Goal: Transaction & Acquisition: Purchase product/service

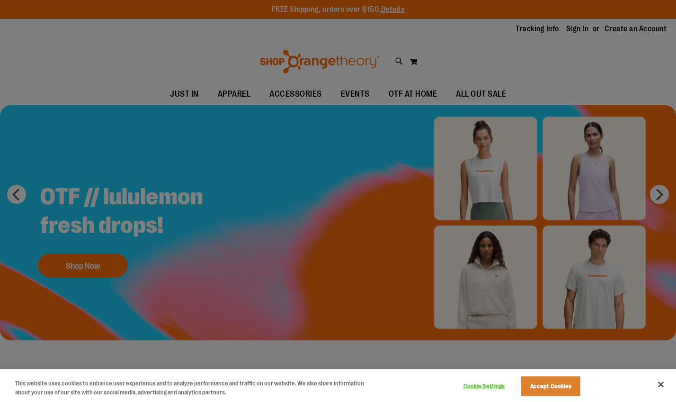
click at [93, 319] on div at bounding box center [338, 201] width 676 height 402
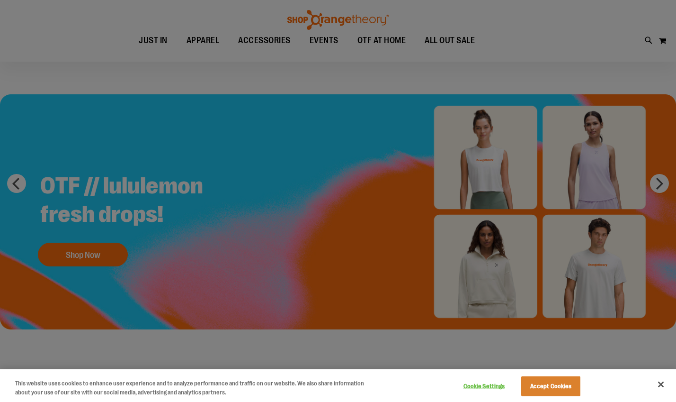
scroll to position [14, 0]
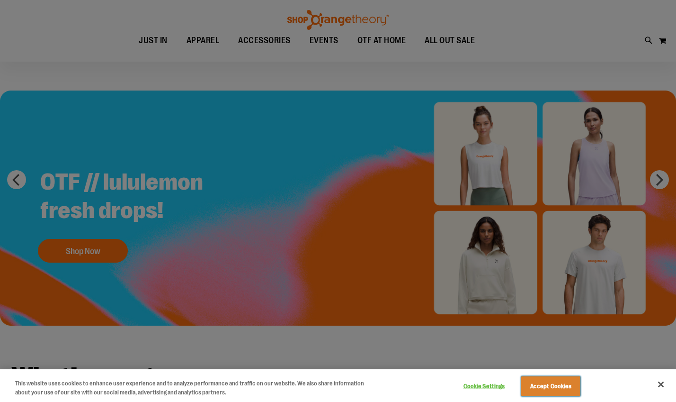
click at [556, 379] on button "Accept Cookies" at bounding box center [550, 386] width 59 height 20
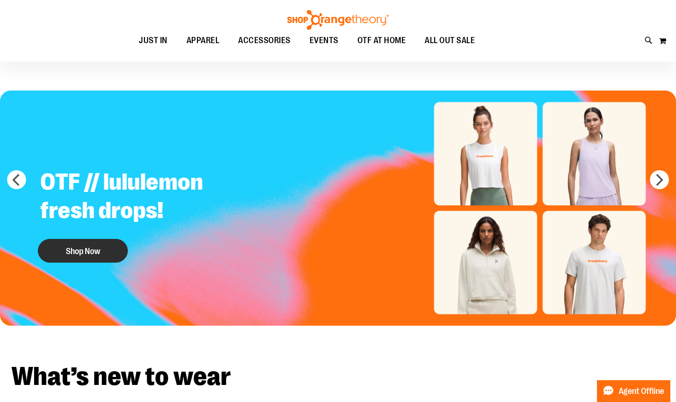
click at [73, 242] on button "Shop Now" at bounding box center [83, 251] width 90 height 24
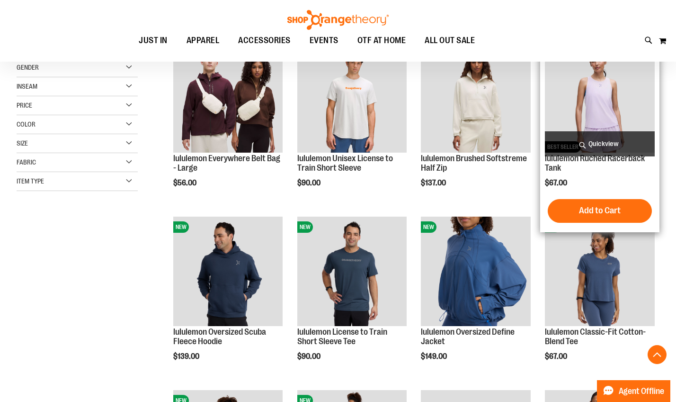
scroll to position [232, 0]
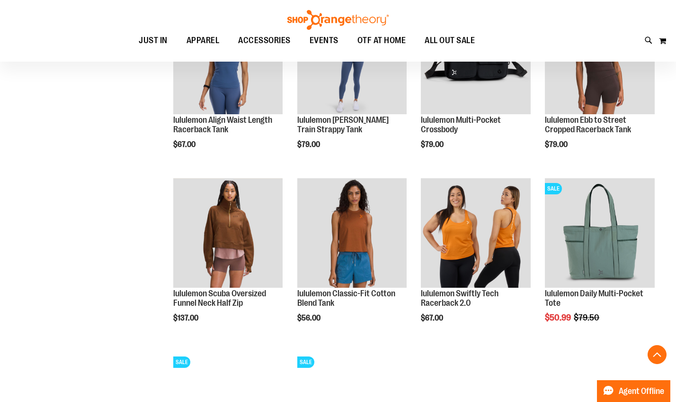
scroll to position [536, 0]
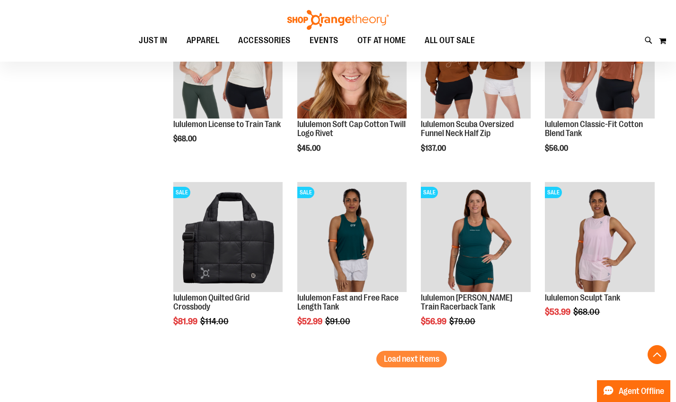
scroll to position [1399, 0]
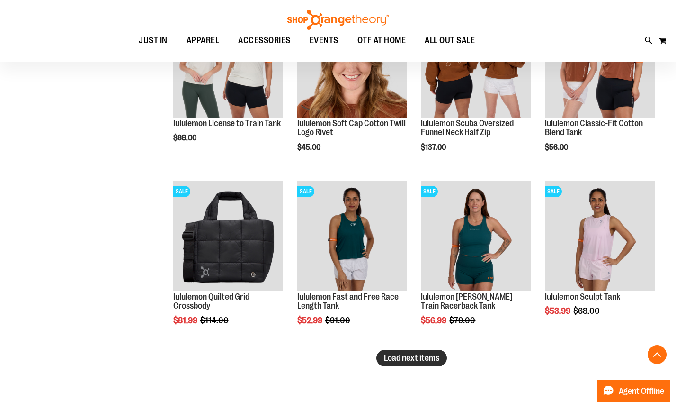
click at [431, 363] on button "Load next items" at bounding box center [412, 358] width 71 height 17
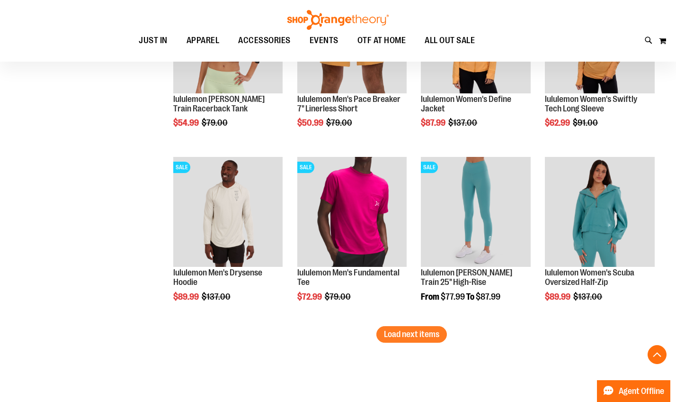
scroll to position [1944, 0]
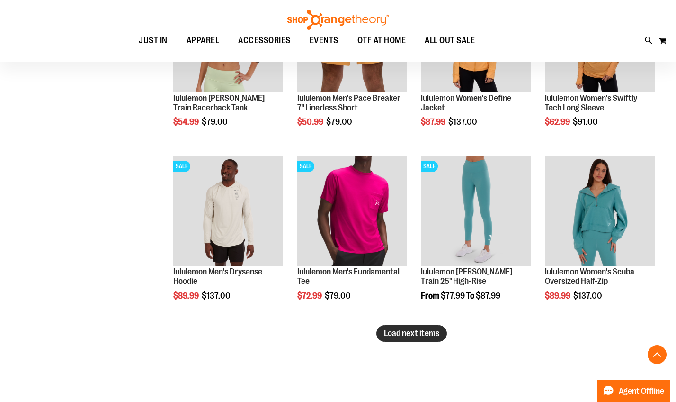
click at [418, 332] on span "Load next items" at bounding box center [411, 332] width 55 height 9
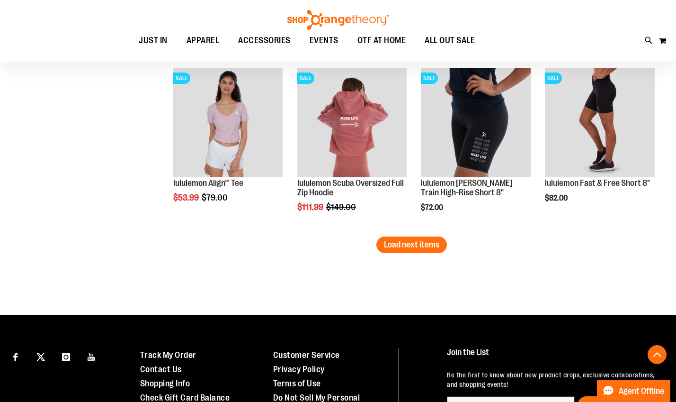
scroll to position [2554, 0]
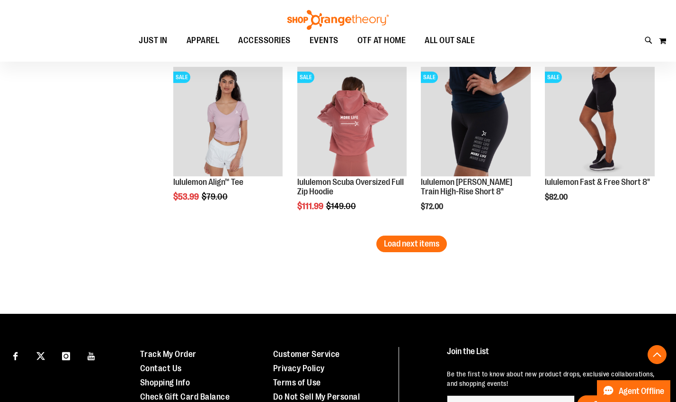
click at [399, 246] on span "Load next items" at bounding box center [411, 243] width 55 height 9
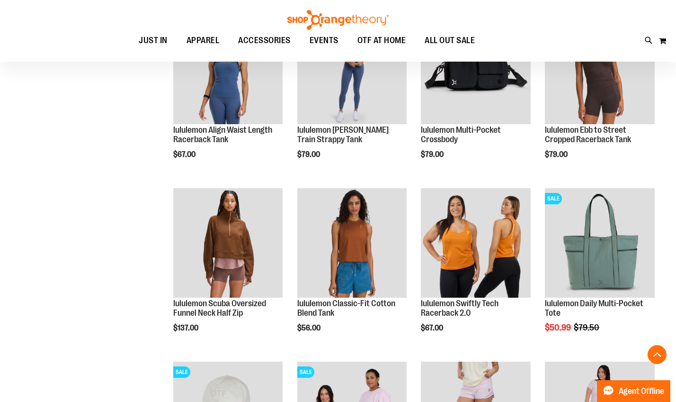
scroll to position [206, 0]
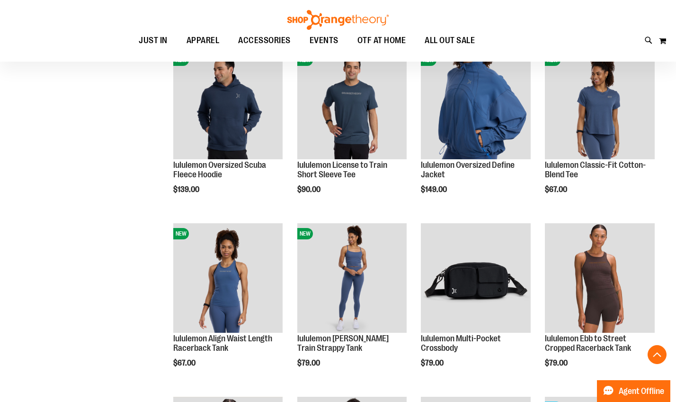
scroll to position [318, 0]
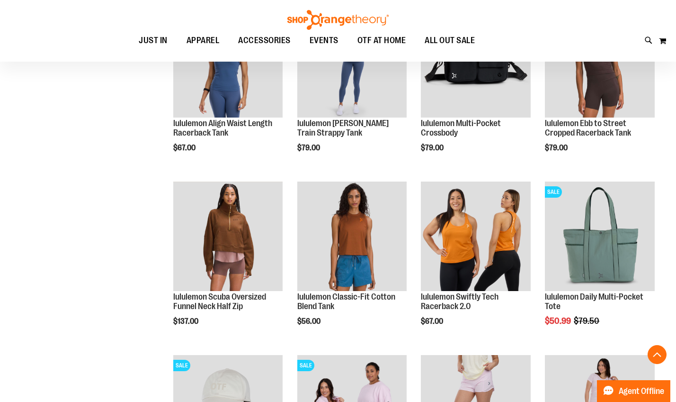
scroll to position [533, 0]
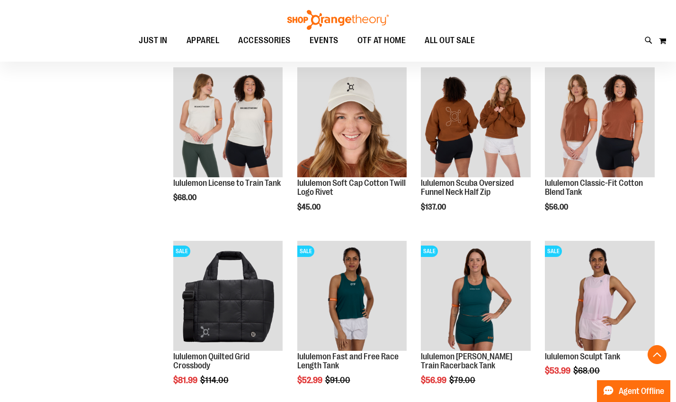
scroll to position [354, 0]
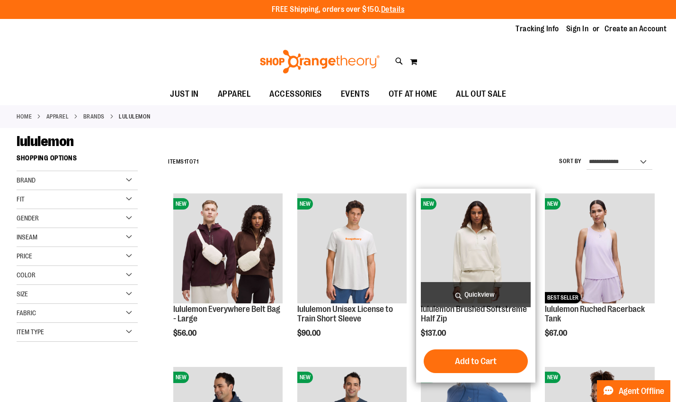
click at [497, 222] on img "product" at bounding box center [476, 248] width 110 height 110
click at [478, 243] on img "product" at bounding box center [476, 248] width 110 height 110
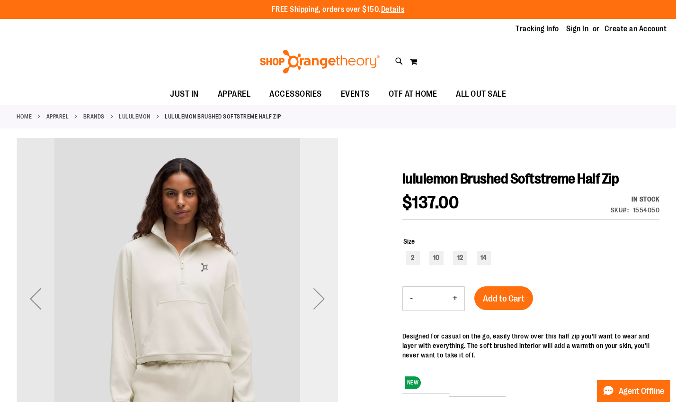
click at [314, 287] on div "Next" at bounding box center [319, 298] width 38 height 38
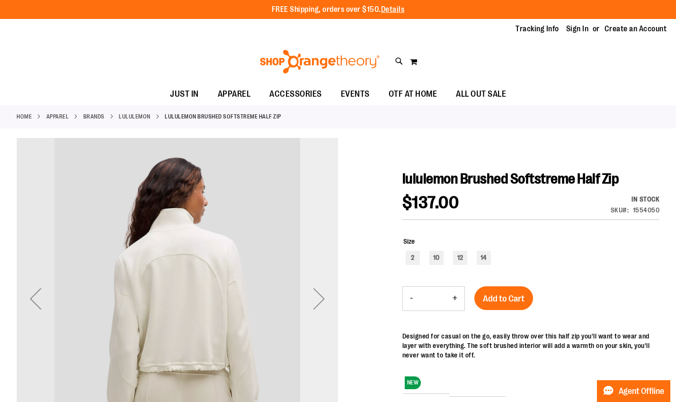
click at [314, 287] on div "Next" at bounding box center [319, 298] width 38 height 38
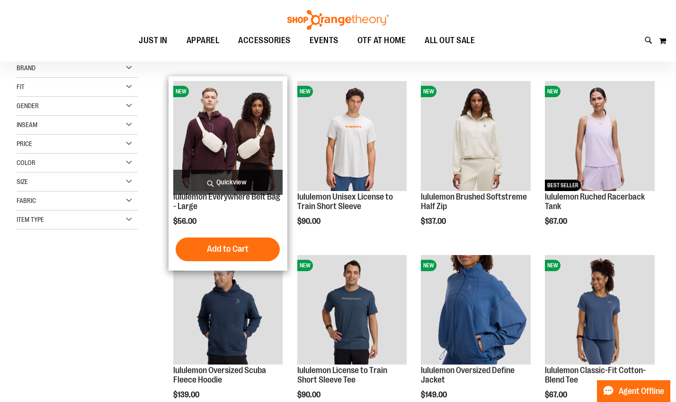
scroll to position [123, 0]
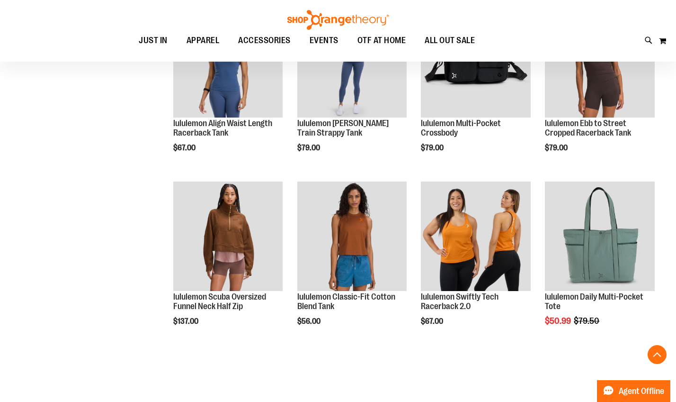
scroll to position [533, 0]
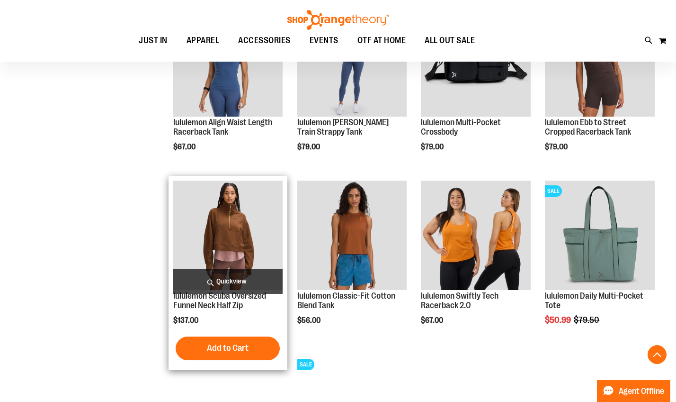
click at [218, 224] on img "product" at bounding box center [228, 235] width 110 height 110
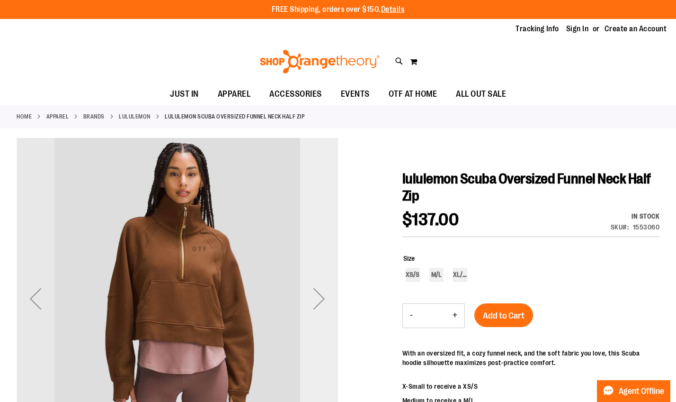
click at [336, 301] on div "Next" at bounding box center [319, 298] width 38 height 38
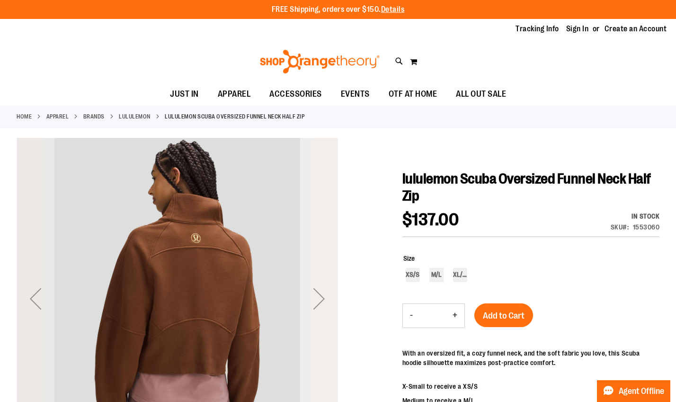
click at [326, 295] on div "Next" at bounding box center [319, 298] width 38 height 38
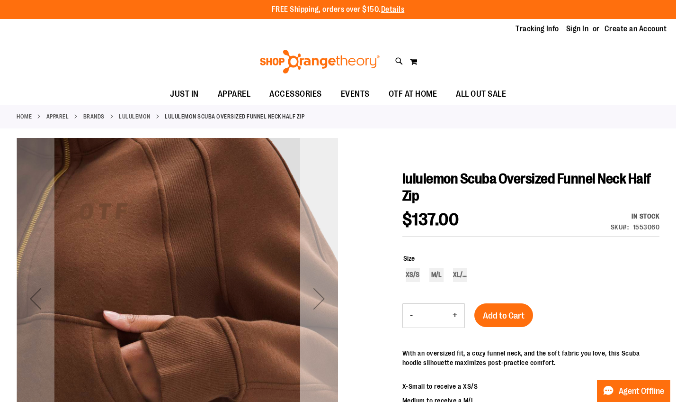
click at [326, 295] on div "Next" at bounding box center [319, 298] width 38 height 38
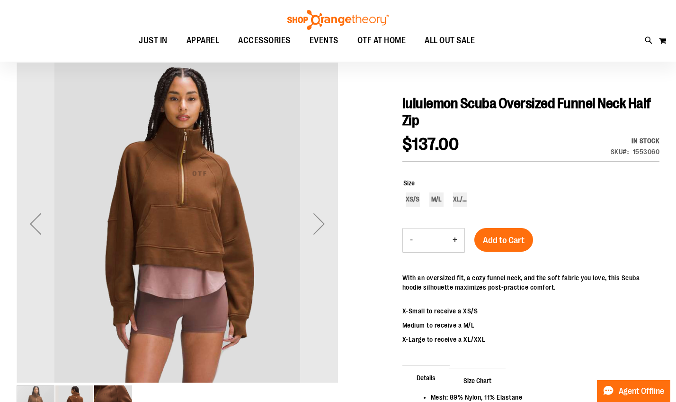
scroll to position [71, 0]
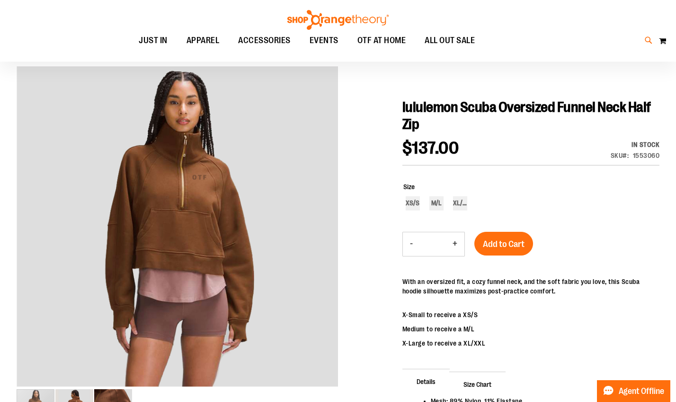
click at [651, 38] on icon at bounding box center [649, 40] width 8 height 11
type input "****"
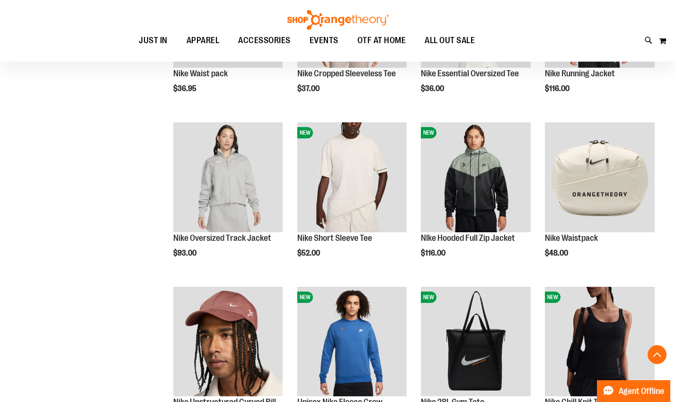
scroll to position [1226, 0]
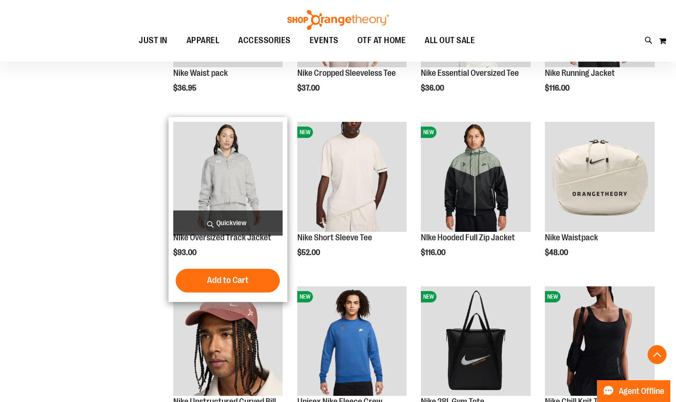
click at [257, 165] on img "product" at bounding box center [228, 177] width 110 height 110
